Goal: Find specific page/section: Find specific page/section

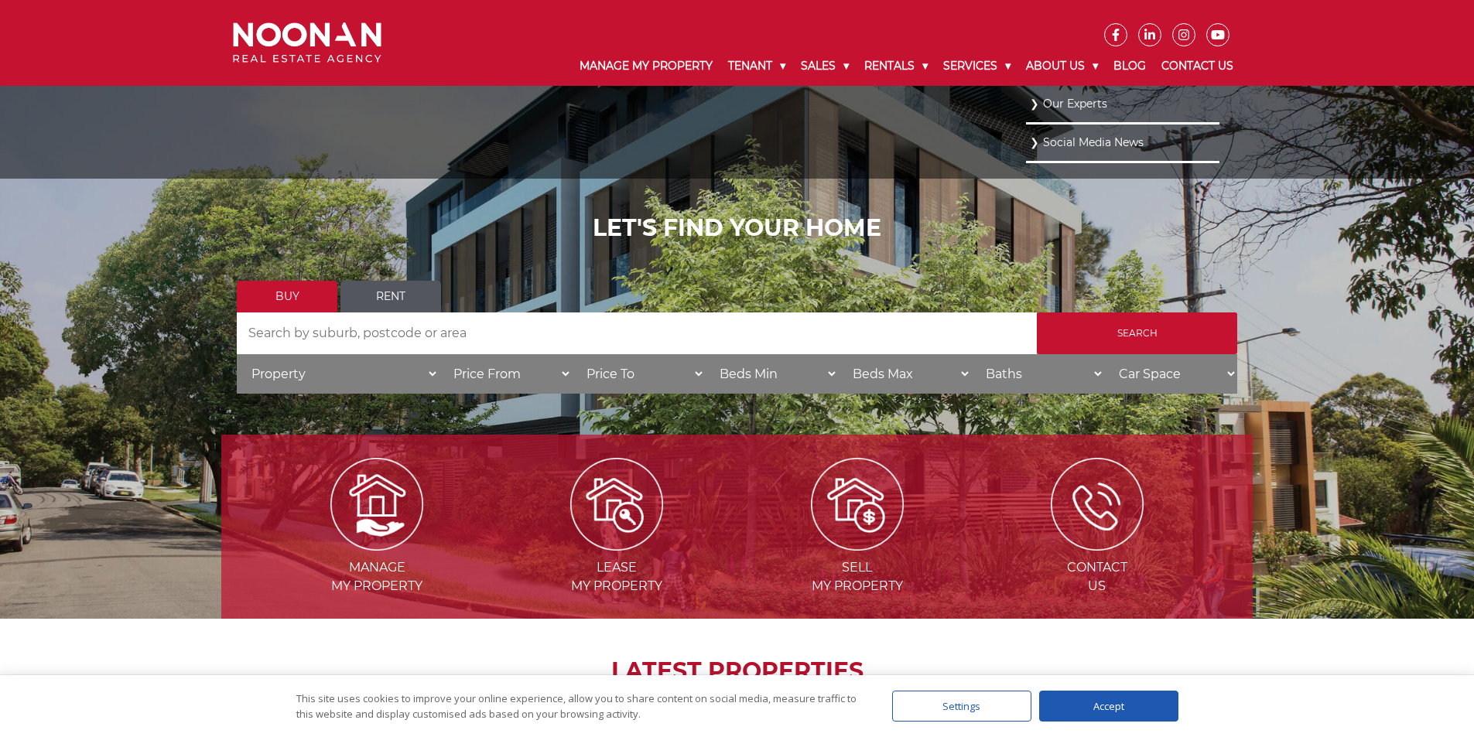
click at [1062, 101] on link "Our Experts" at bounding box center [1123, 104] width 186 height 21
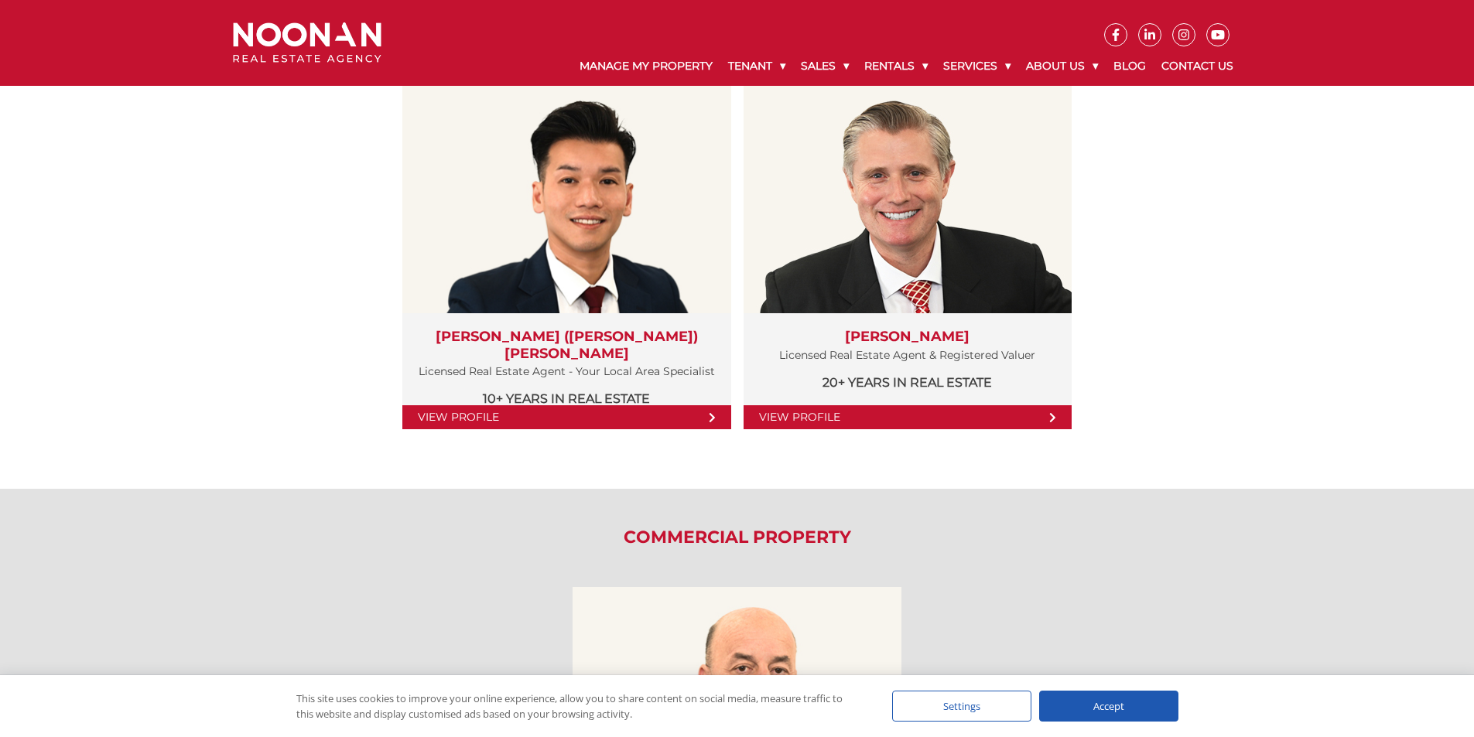
scroll to position [1608, 0]
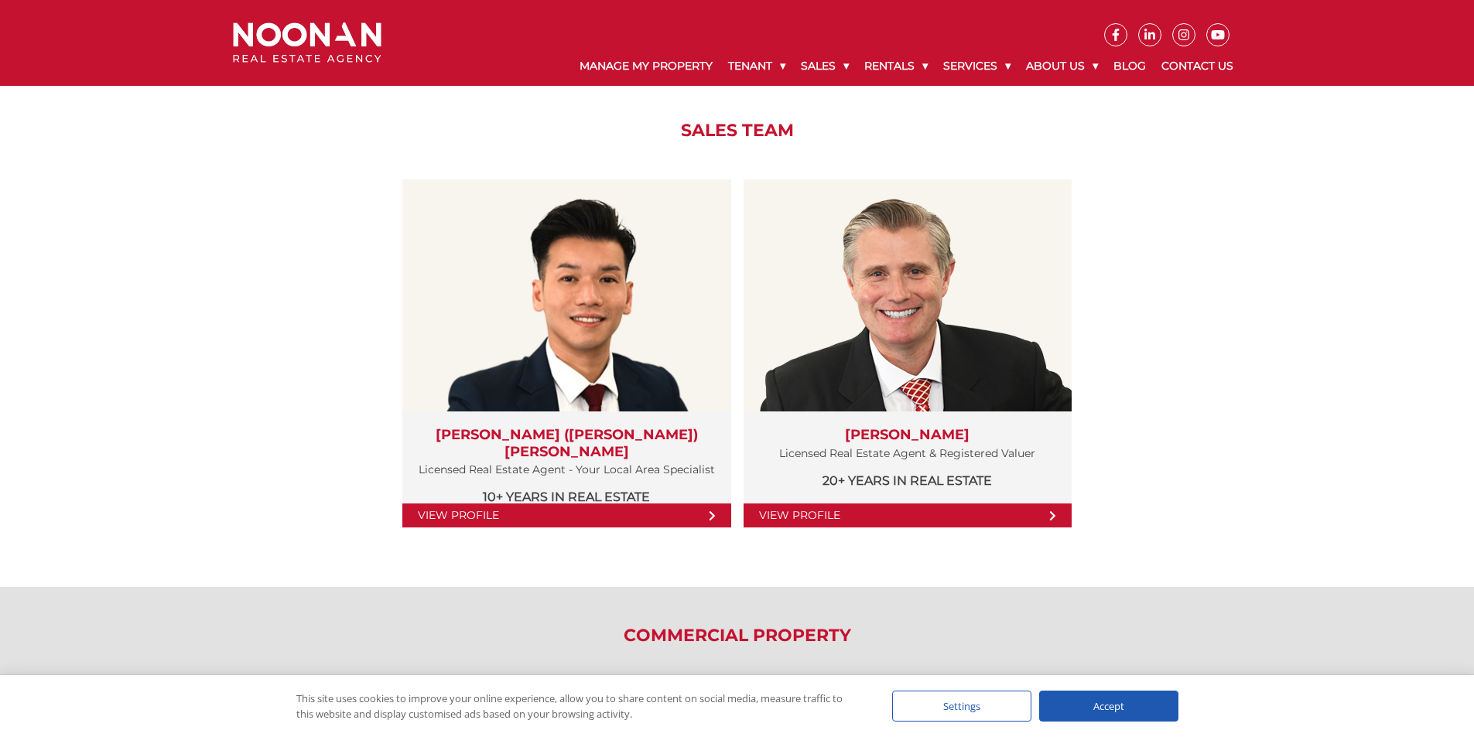
click at [1151, 716] on div "Accept" at bounding box center [1108, 706] width 139 height 31
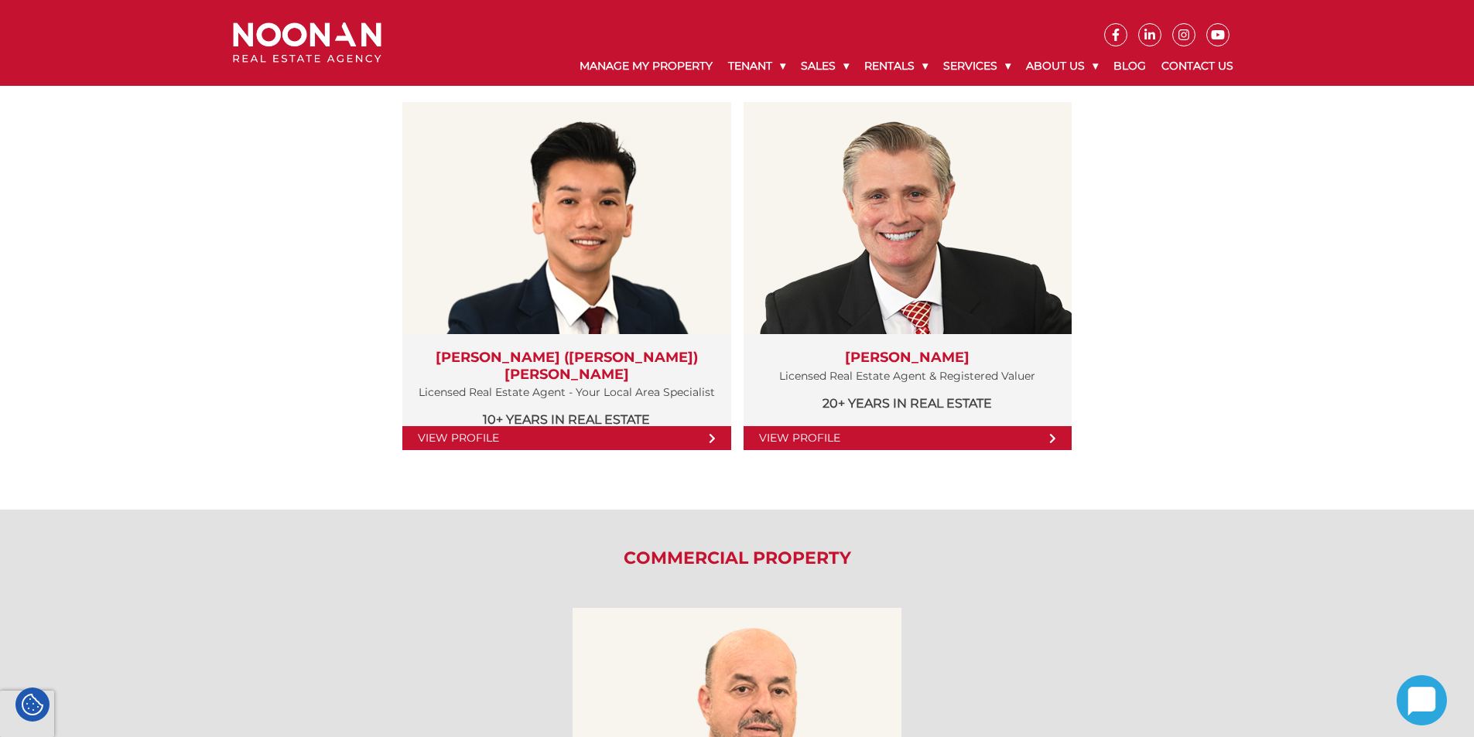
scroll to position [1531, 0]
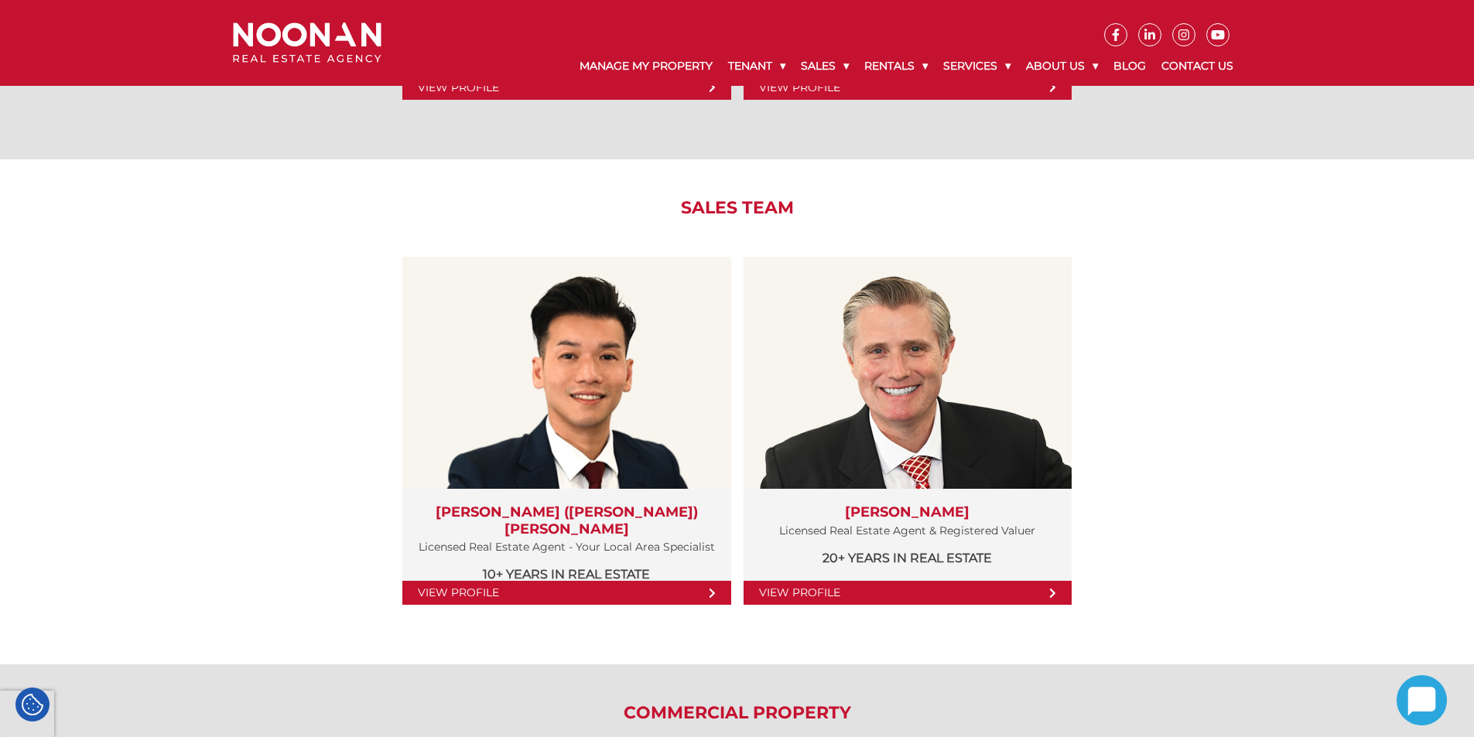
drag, startPoint x: 680, startPoint y: 202, endPoint x: 795, endPoint y: 210, distance: 114.8
click at [795, 210] on h2 "Sales Team" at bounding box center [736, 208] width 1031 height 20
click at [799, 210] on h2 "Sales Team" at bounding box center [736, 208] width 1031 height 20
